Goal: Task Accomplishment & Management: Manage account settings

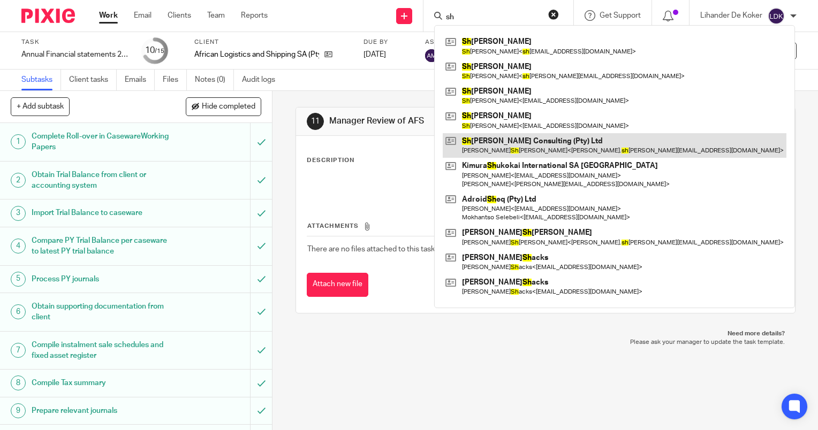
type input "sh"
click at [508, 142] on link at bounding box center [615, 145] width 344 height 25
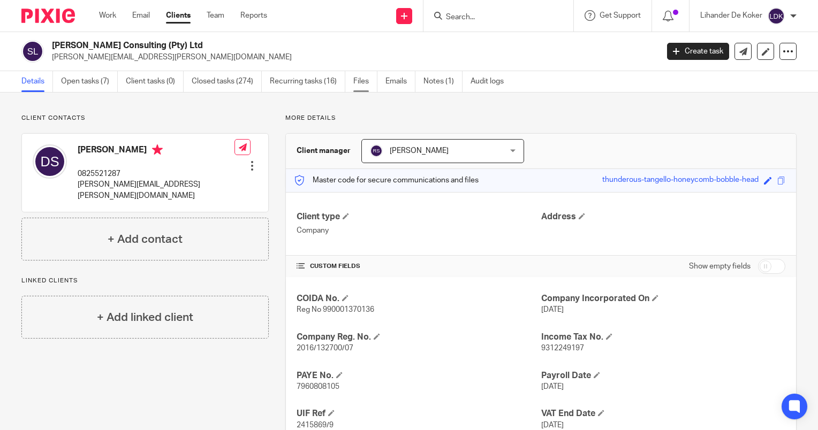
click at [364, 81] on link "Files" at bounding box center [365, 81] width 24 height 21
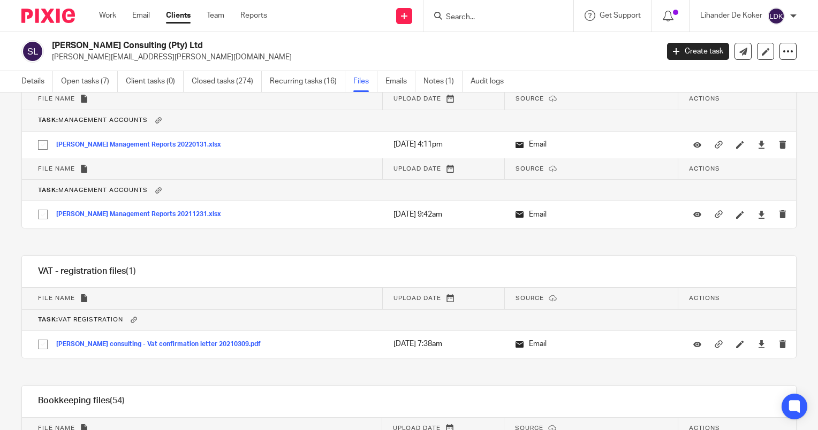
scroll to position [19408, 0]
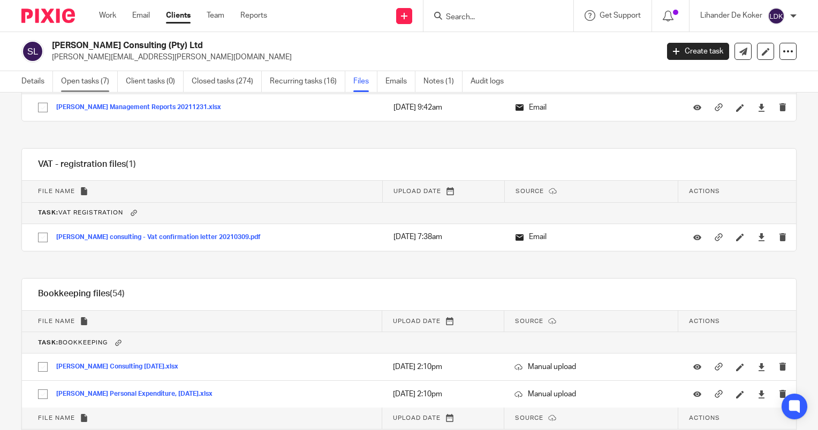
click at [92, 75] on link "Open tasks (7)" at bounding box center [89, 81] width 57 height 21
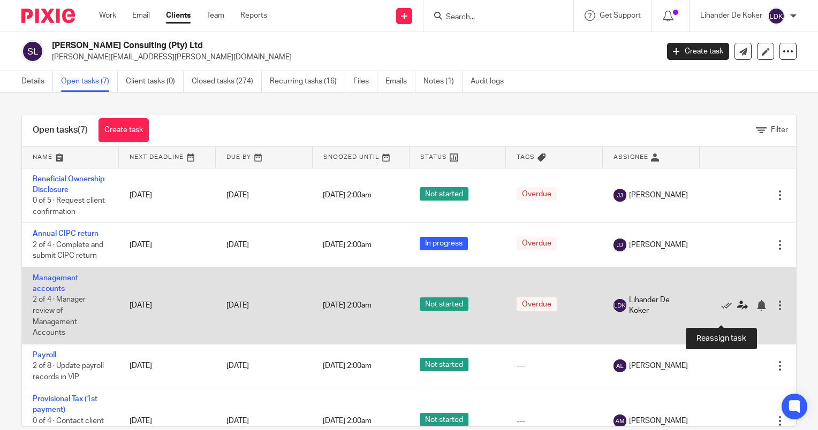
click at [737, 311] on icon at bounding box center [742, 305] width 11 height 11
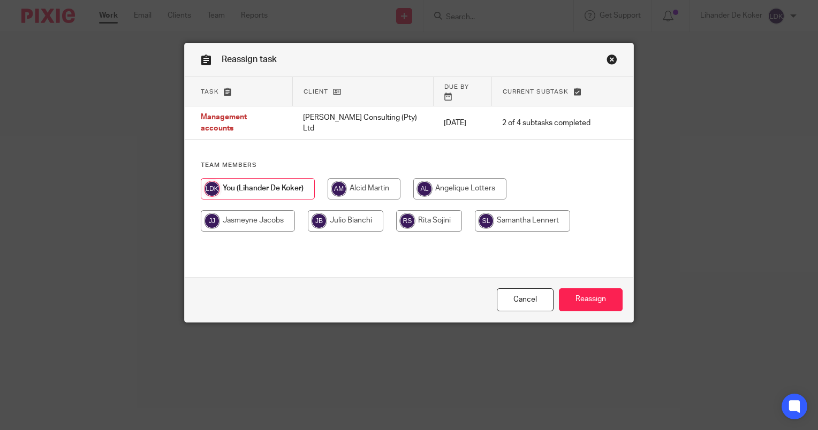
click at [354, 178] on input "radio" at bounding box center [363, 188] width 73 height 21
radio input "true"
click at [272, 178] on input "radio" at bounding box center [257, 188] width 113 height 21
radio input "true"
click at [344, 178] on input "radio" at bounding box center [363, 188] width 73 height 21
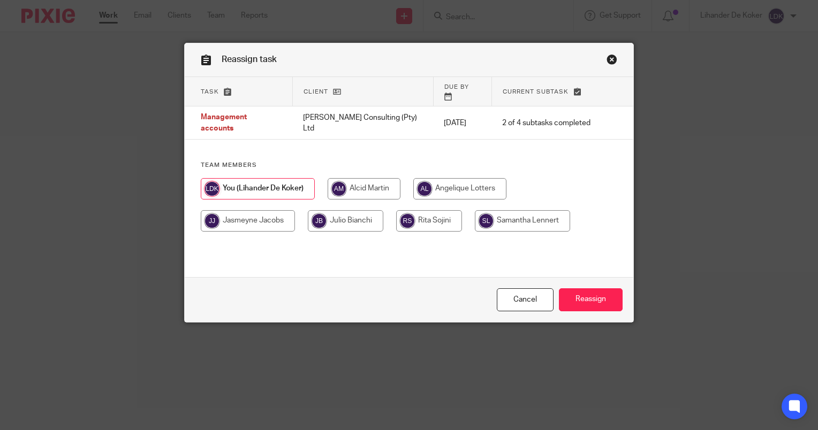
radio input "true"
click at [411, 210] on input "radio" at bounding box center [429, 220] width 66 height 21
radio input "true"
click at [588, 295] on input "Reassign" at bounding box center [591, 299] width 64 height 23
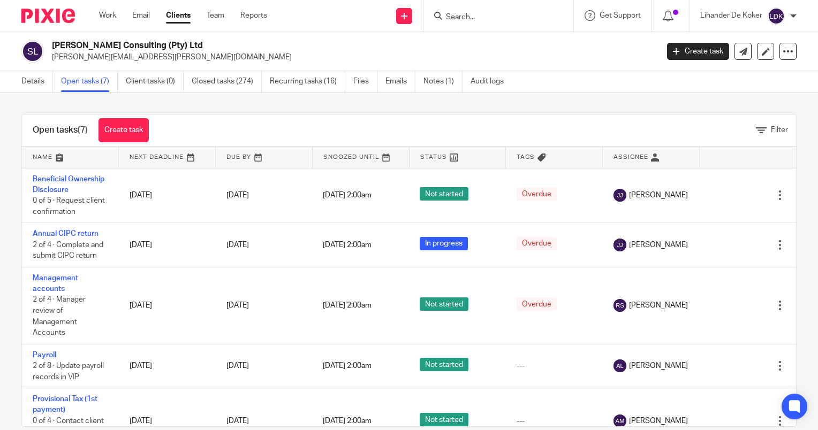
drag, startPoint x: 109, startPoint y: 17, endPoint x: 116, endPoint y: 25, distance: 10.3
drag, startPoint x: 116, startPoint y: 25, endPoint x: 560, endPoint y: 124, distance: 455.7
click at [561, 124] on div "Open tasks (7) Create task Filter" at bounding box center [409, 131] width 774 height 32
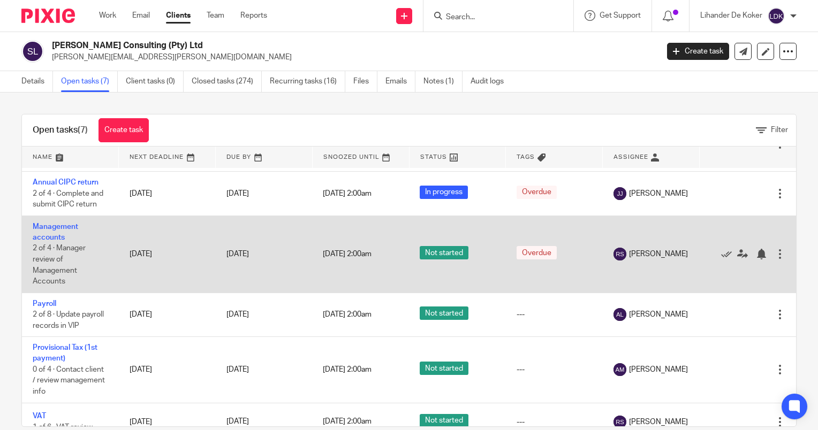
scroll to position [107, 0]
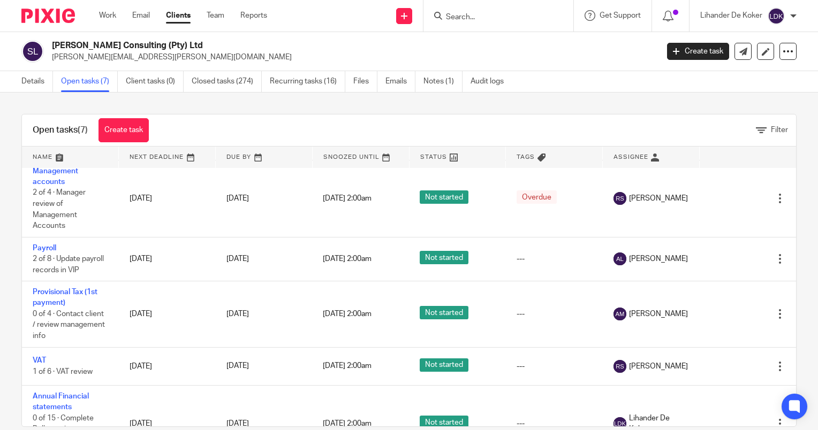
drag, startPoint x: 223, startPoint y: 128, endPoint x: 45, endPoint y: 120, distance: 177.3
click at [45, 120] on div "Open tasks (7) Create task Filter" at bounding box center [409, 131] width 774 height 32
click at [39, 124] on div "Open tasks (7) Create task" at bounding box center [91, 131] width 138 height 32
click at [79, 128] on span "(7)" at bounding box center [83, 130] width 10 height 9
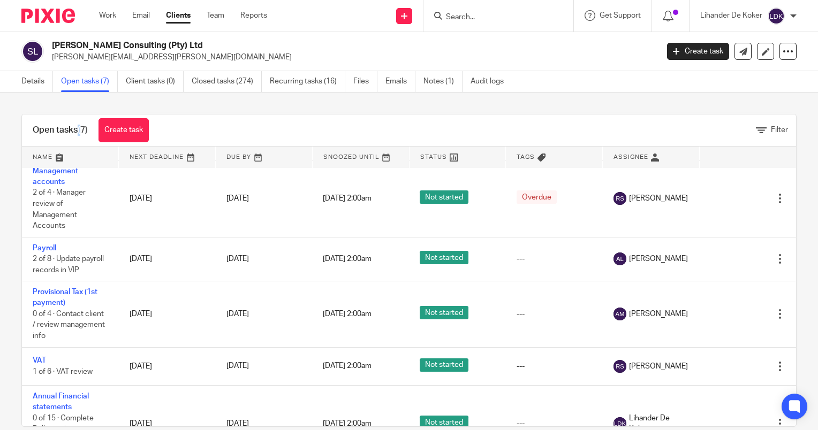
click at [79, 128] on span "(7)" at bounding box center [83, 130] width 10 height 9
click at [71, 127] on h1 "Open tasks (7)" at bounding box center [60, 130] width 55 height 11
click at [327, 113] on div "Open tasks (7) Create task Filter Name Next Deadline Due By Snoozed Until Statu…" at bounding box center [409, 262] width 818 height 338
click at [308, 123] on div "Open tasks (7) Create task Filter" at bounding box center [409, 131] width 774 height 32
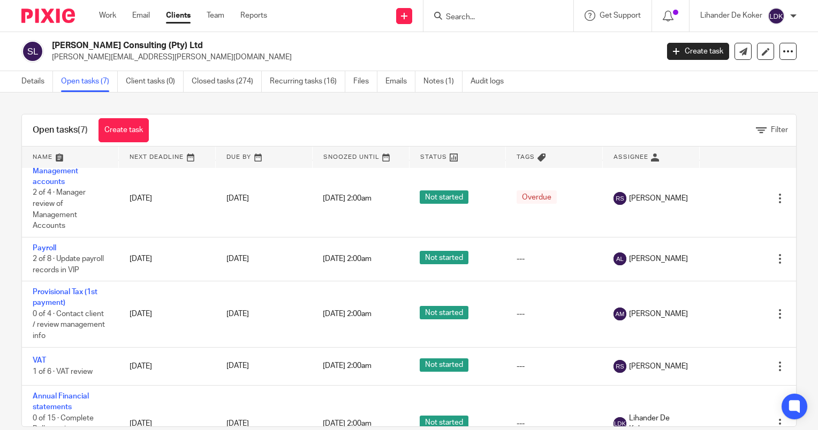
click at [81, 123] on div "Open tasks (7) Create task" at bounding box center [91, 131] width 138 height 32
click at [71, 132] on h1 "Open tasks (7)" at bounding box center [60, 130] width 55 height 11
click at [87, 131] on span "(7)" at bounding box center [83, 130] width 10 height 9
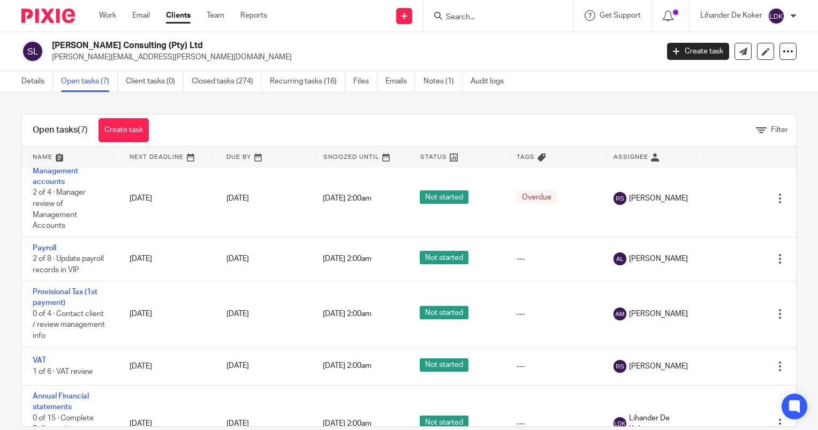
click at [58, 133] on h1 "Open tasks (7)" at bounding box center [60, 130] width 55 height 11
click at [47, 133] on h1 "Open tasks (7)" at bounding box center [60, 130] width 55 height 11
drag, startPoint x: 47, startPoint y: 133, endPoint x: 74, endPoint y: 128, distance: 27.1
click at [47, 133] on h1 "Open tasks (7)" at bounding box center [60, 130] width 55 height 11
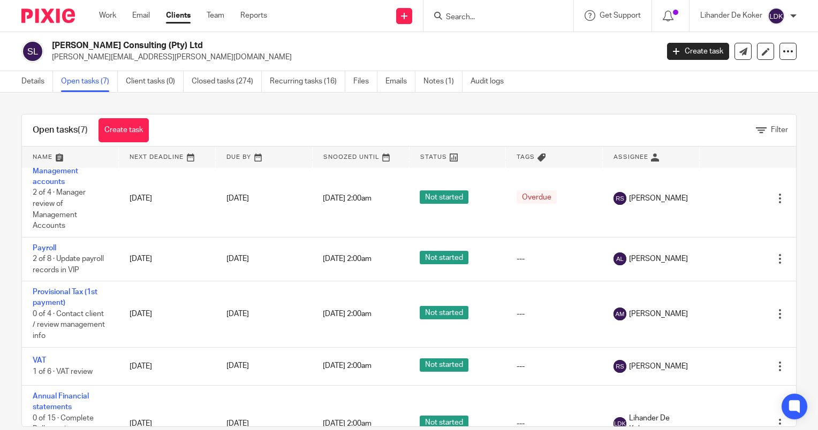
click at [74, 128] on h1 "Open tasks (7)" at bounding box center [60, 130] width 55 height 11
click at [45, 129] on h1 "Open tasks (7)" at bounding box center [60, 130] width 55 height 11
